Goal: Task Accomplishment & Management: Manage account settings

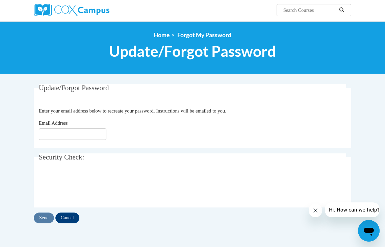
scroll to position [53, 0]
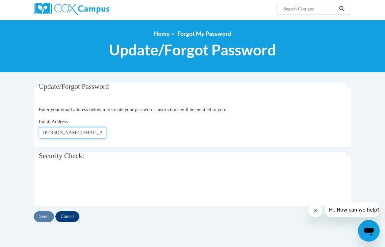
type input "laura.sinclair@rcsd.ms"
click at [44, 215] on input "Send" at bounding box center [44, 216] width 20 height 11
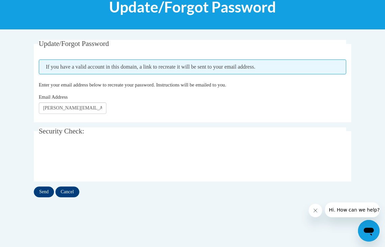
scroll to position [97, 0]
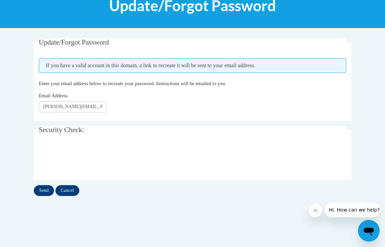
click at [40, 190] on input "Send" at bounding box center [44, 190] width 20 height 11
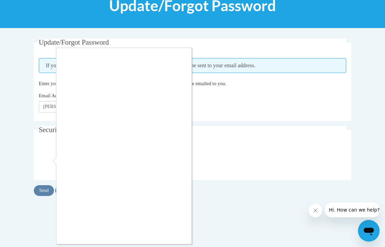
click at [45, 192] on div at bounding box center [192, 123] width 385 height 247
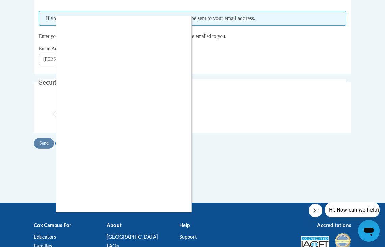
scroll to position [144, 0]
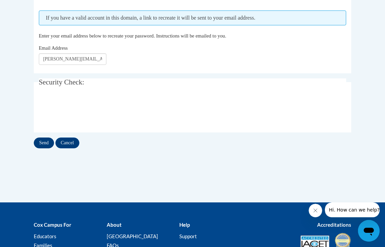
click at [42, 144] on input "Send" at bounding box center [44, 142] width 20 height 11
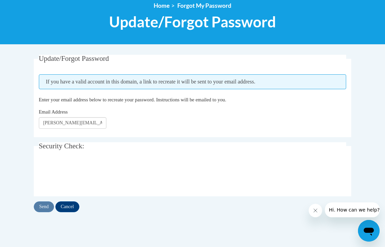
scroll to position [82, 0]
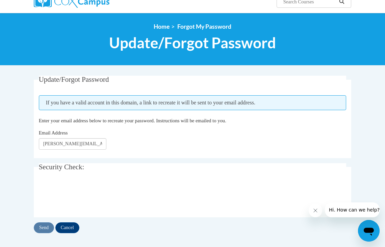
scroll to position [60, 0]
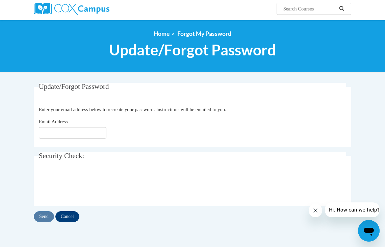
click at [70, 216] on input "Cancel" at bounding box center [67, 216] width 24 height 11
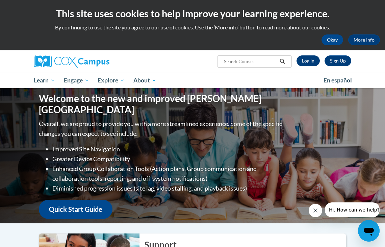
click at [311, 62] on link "Log In" at bounding box center [307, 60] width 23 height 11
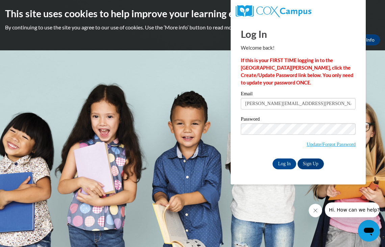
type input "laura.sinclair@rcsd.ms"
click at [284, 164] on input "Log In" at bounding box center [284, 163] width 24 height 11
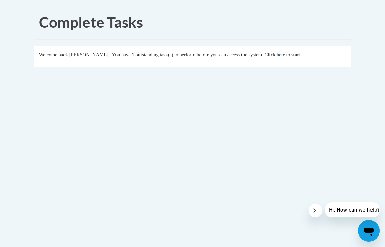
click at [285, 56] on link "here" at bounding box center [280, 54] width 8 height 5
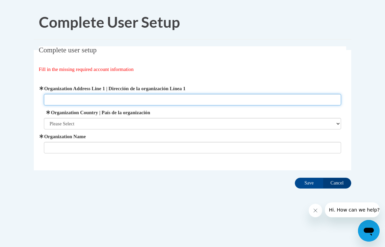
click at [55, 98] on input "Organization Address Line 1 | Dirección de la organización Línea 1" at bounding box center [192, 99] width 297 height 11
type input "151 Boyce Thompson Dr."
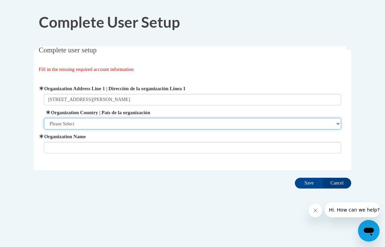
select select "ad49bcad-a171-4b2e-b99c-48b446064914"
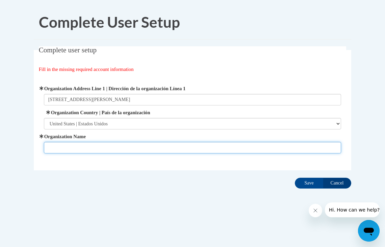
click at [53, 147] on input "Organization Name" at bounding box center [192, 147] width 297 height 11
type input "Rouse Elementary"
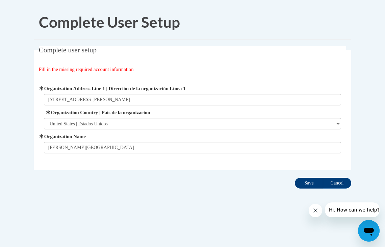
click at [304, 183] on input "Save" at bounding box center [309, 182] width 28 height 11
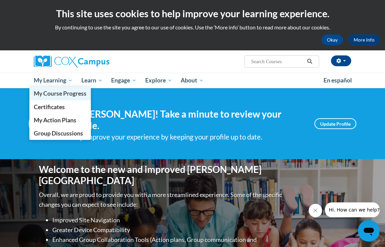
click at [48, 91] on span "My Course Progress" at bounding box center [60, 93] width 53 height 7
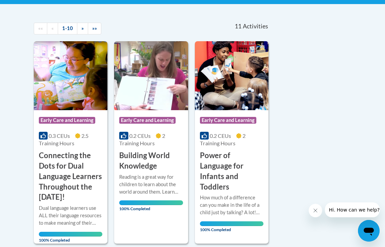
scroll to position [135, 0]
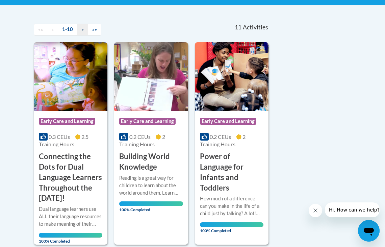
click at [84, 31] on link "»" at bounding box center [82, 30] width 11 height 12
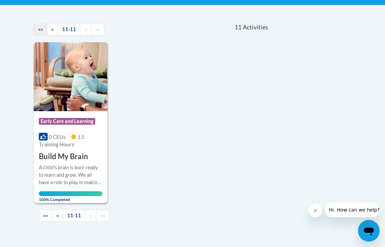
click at [42, 30] on span "««" at bounding box center [40, 29] width 5 height 6
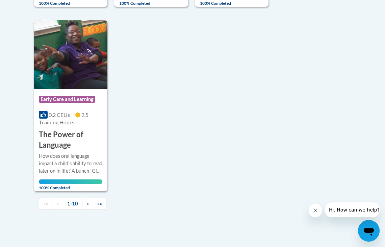
scroll to position [784, 0]
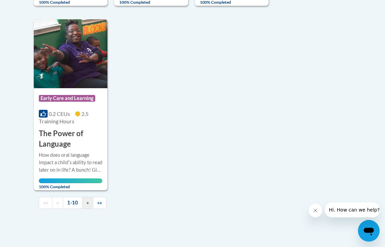
click at [86, 200] on span "»" at bounding box center [87, 202] width 2 height 6
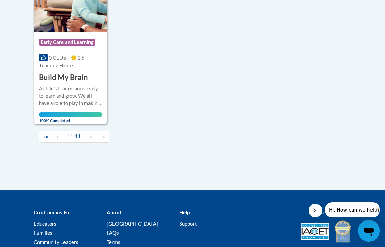
scroll to position [214, 0]
